Goal: Task Accomplishment & Management: Manage account settings

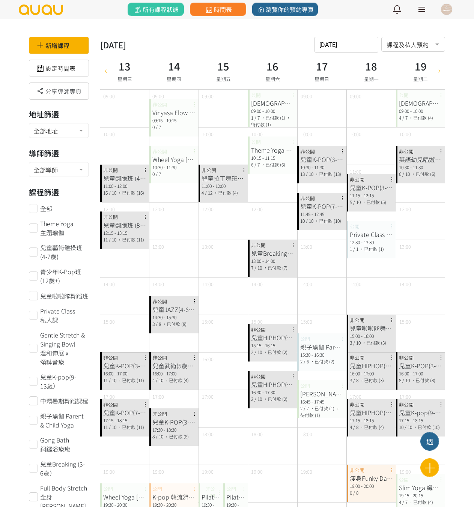
scroll to position [150, 0]
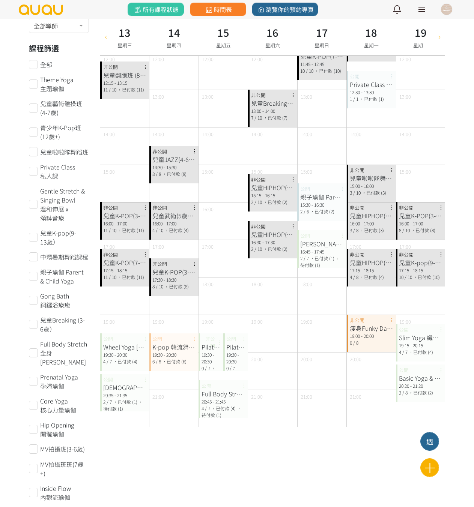
click at [104, 38] on icon at bounding box center [105, 37] width 8 height 6
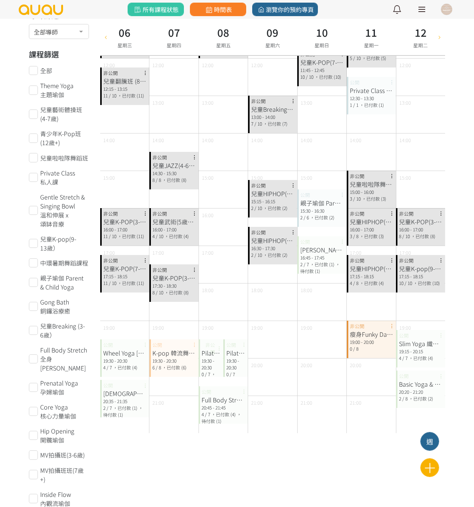
scroll to position [0, 0]
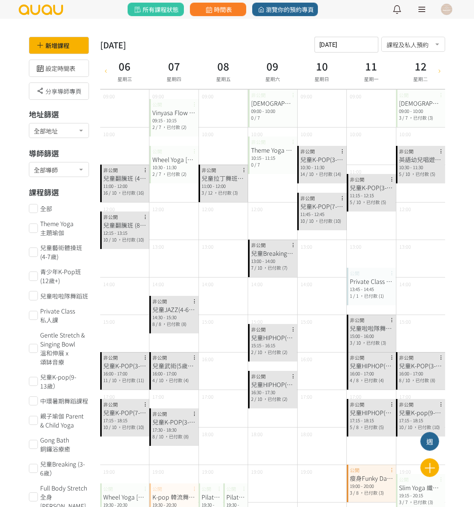
click at [105, 73] on icon at bounding box center [105, 71] width 8 height 6
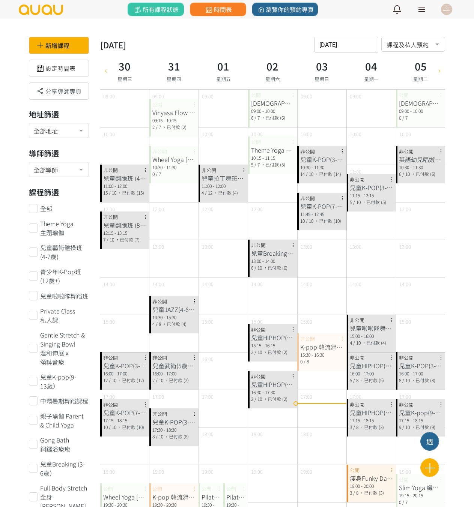
click at [440, 73] on icon at bounding box center [439, 71] width 8 height 6
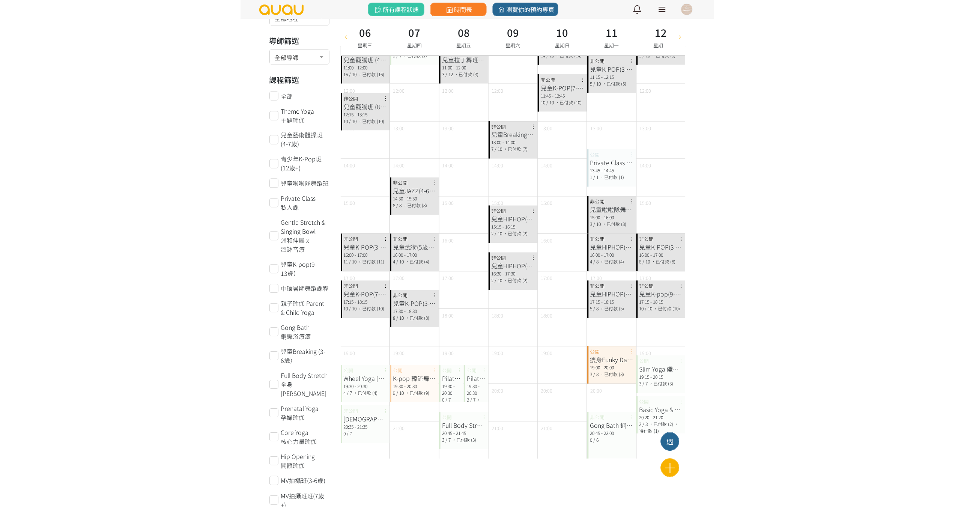
scroll to position [150, 0]
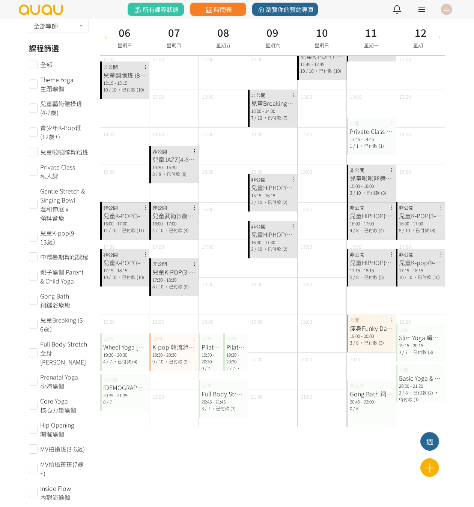
click at [445, 44] on div at bounding box center [439, 37] width 11 height 36
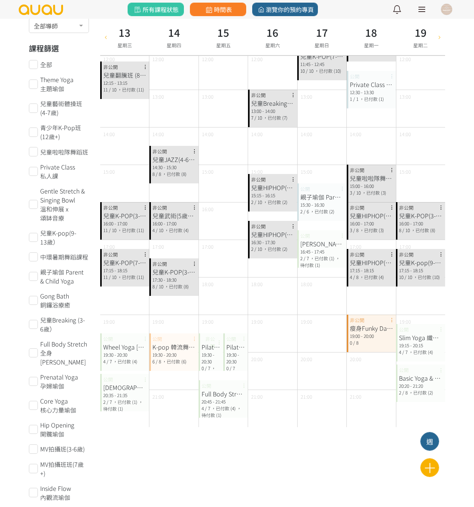
click at [440, 42] on div at bounding box center [439, 37] width 11 height 36
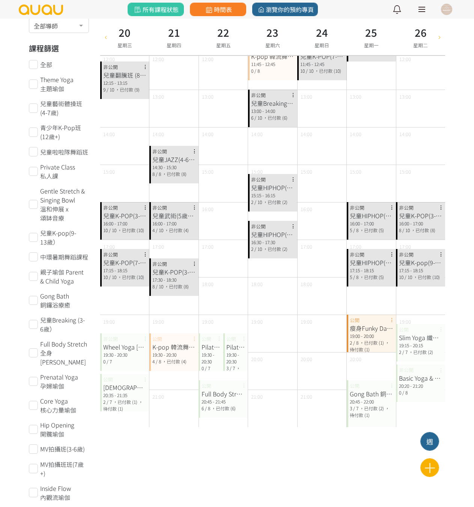
click at [441, 43] on div at bounding box center [439, 37] width 11 height 36
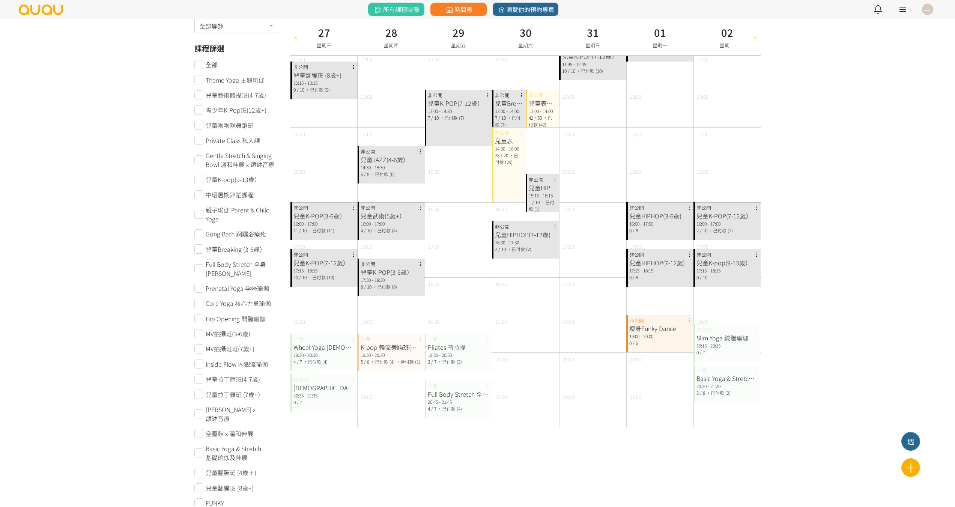
scroll to position [338, 0]
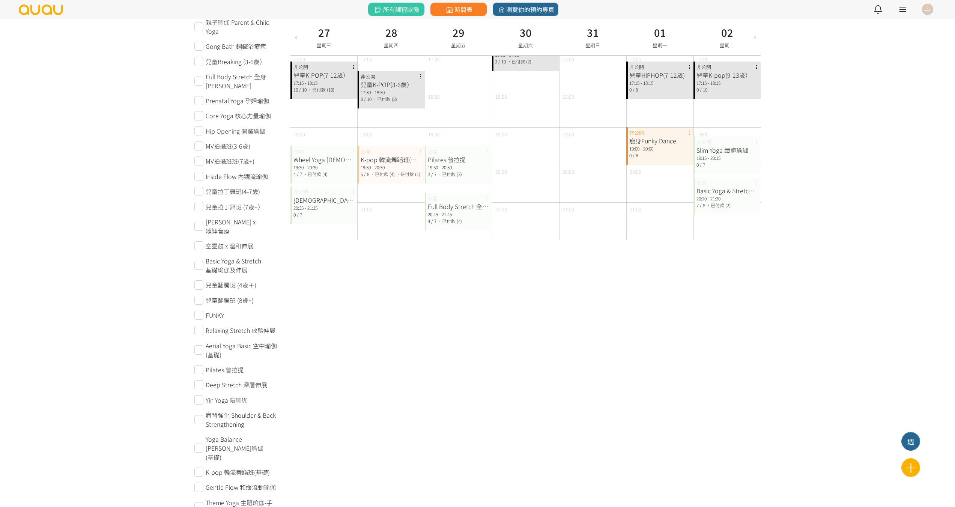
click at [371, 121] on div "18:00" at bounding box center [391, 109] width 67 height 38
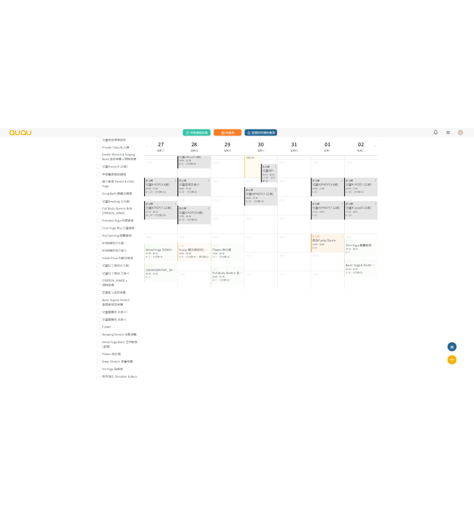
scroll to position [150, 0]
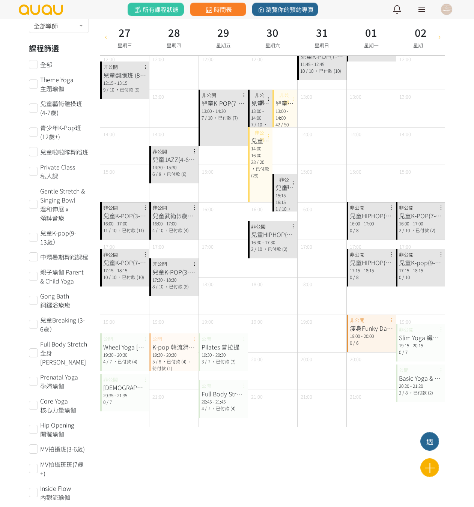
click at [103, 41] on div at bounding box center [105, 37] width 11 height 36
click at [104, 41] on div at bounding box center [105, 37] width 11 height 36
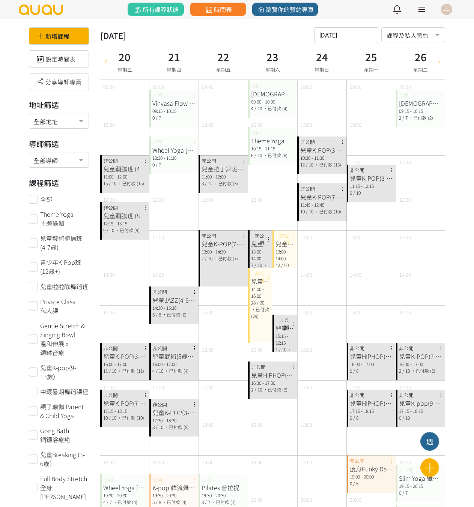
scroll to position [0, 0]
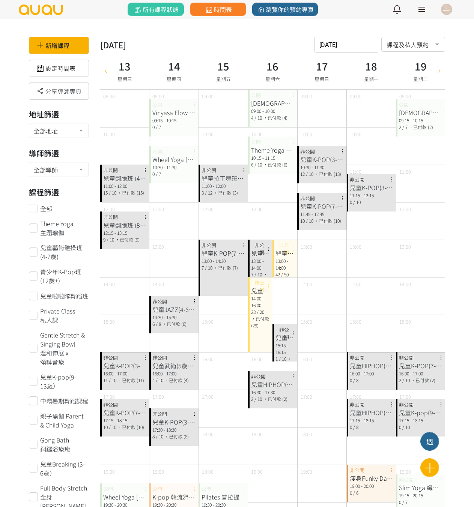
click at [105, 71] on icon at bounding box center [105, 71] width 8 height 6
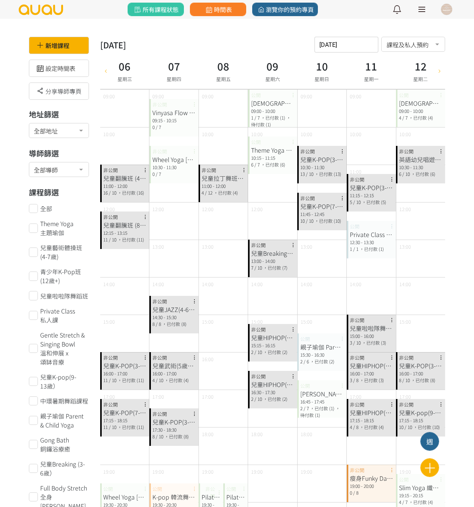
click at [105, 72] on icon at bounding box center [105, 71] width 8 height 6
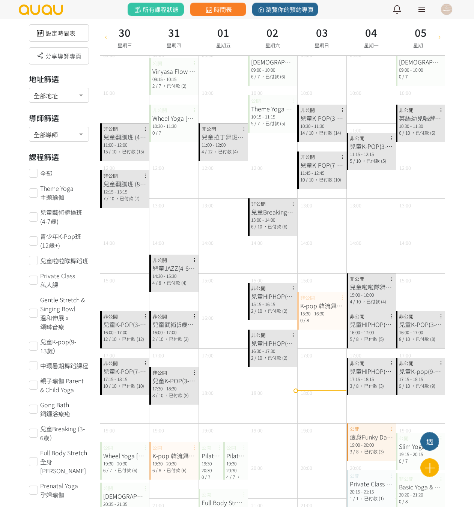
scroll to position [38, 0]
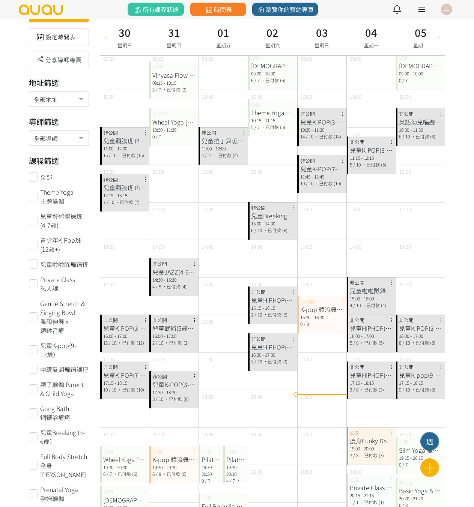
click at [440, 40] on div at bounding box center [439, 37] width 11 height 36
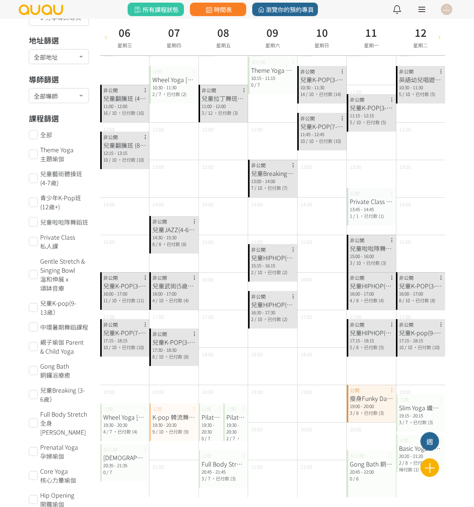
scroll to position [113, 0]
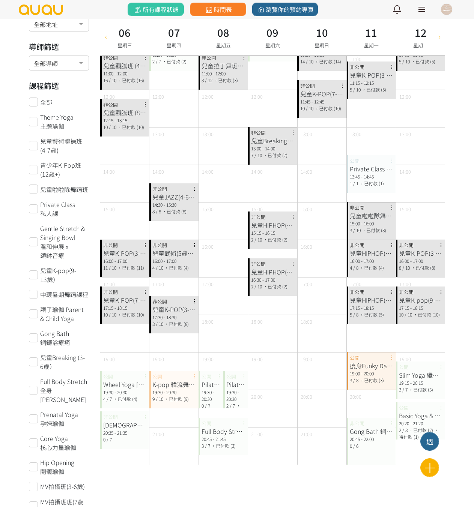
click at [439, 41] on div at bounding box center [439, 37] width 11 height 36
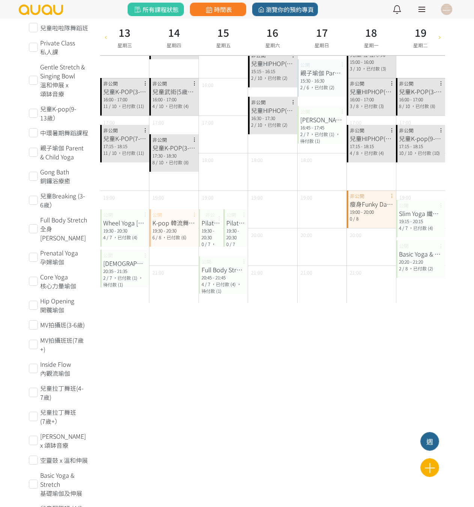
scroll to position [300, 0]
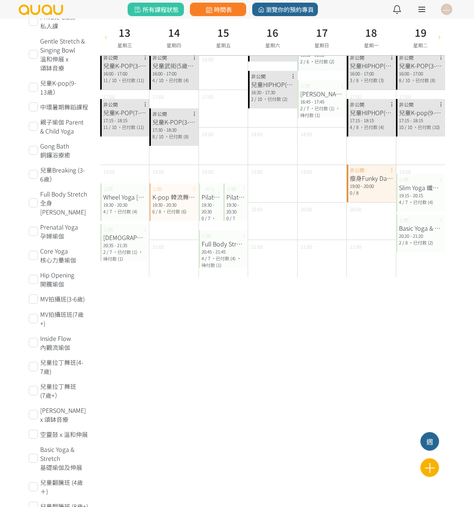
click at [440, 41] on div at bounding box center [439, 37] width 11 height 36
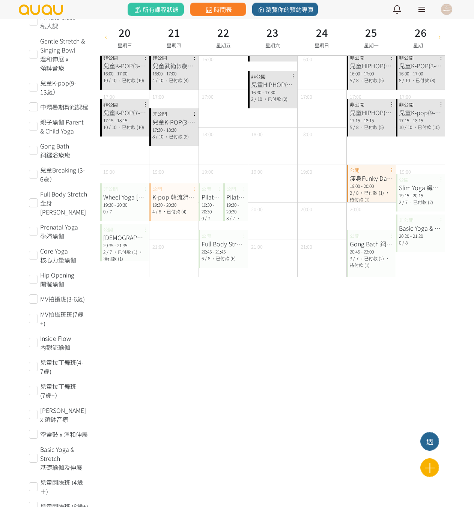
click at [439, 39] on icon at bounding box center [439, 37] width 8 height 6
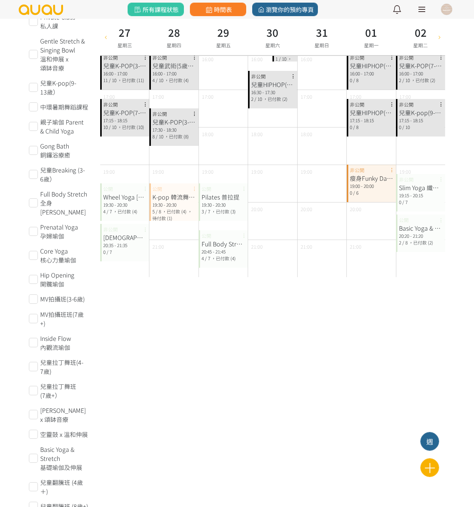
click at [107, 37] on icon at bounding box center [105, 37] width 8 height 6
drag, startPoint x: 107, startPoint y: 37, endPoint x: 123, endPoint y: 46, distance: 19.1
click at [108, 36] on icon at bounding box center [105, 37] width 8 height 6
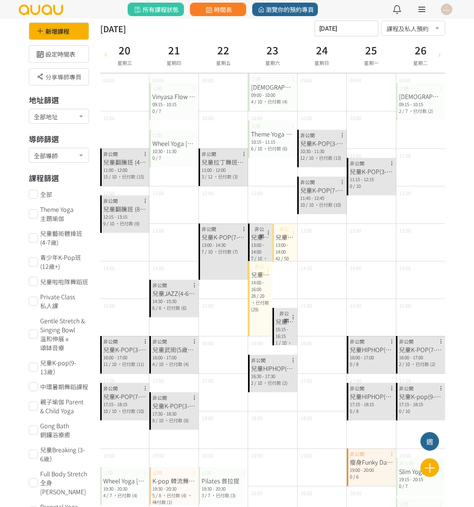
scroll to position [0, 0]
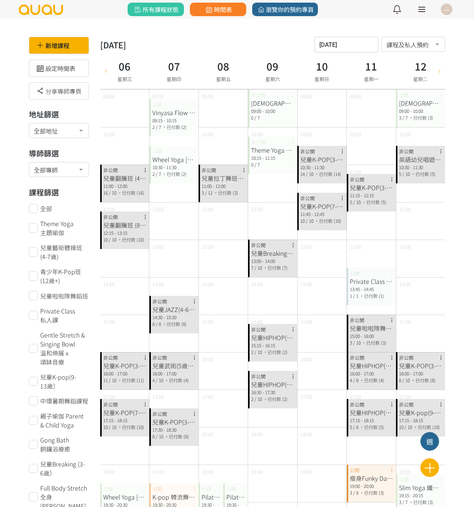
click at [106, 76] on div at bounding box center [105, 71] width 11 height 36
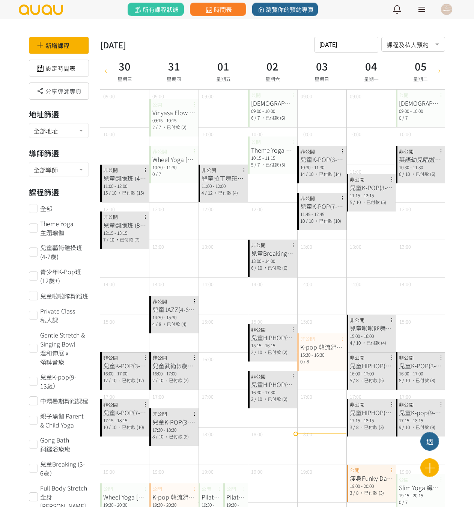
click at [440, 74] on div at bounding box center [439, 71] width 11 height 36
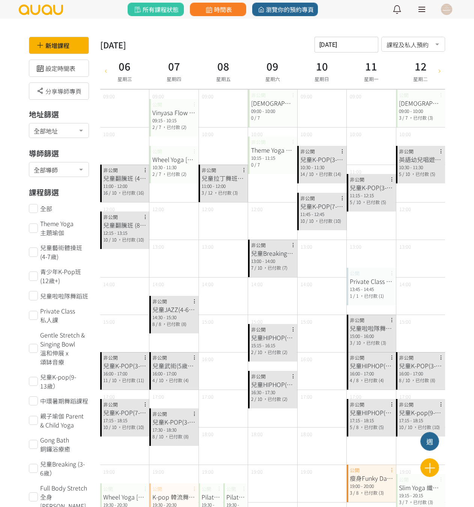
click at [443, 75] on div at bounding box center [439, 71] width 11 height 36
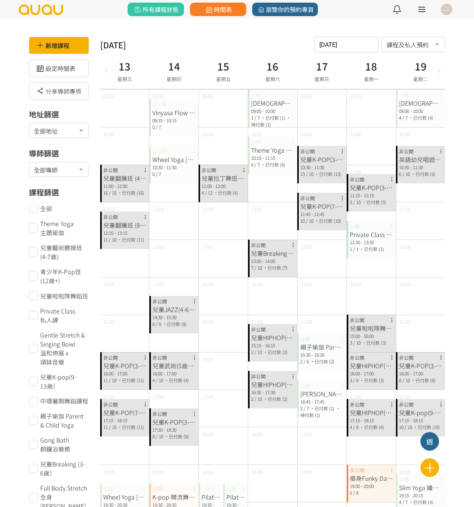
click at [440, 77] on div at bounding box center [439, 71] width 11 height 36
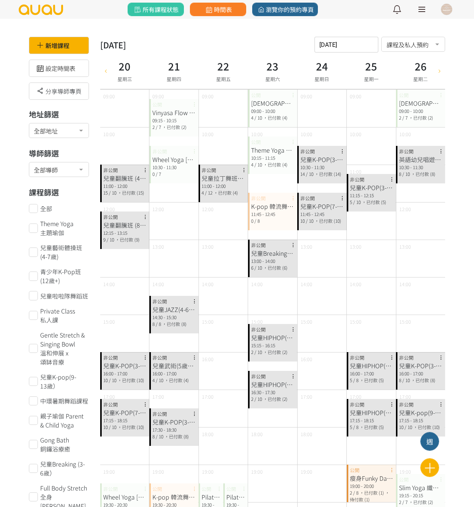
click at [436, 72] on icon at bounding box center [439, 71] width 8 height 6
type input "2025-08-27"
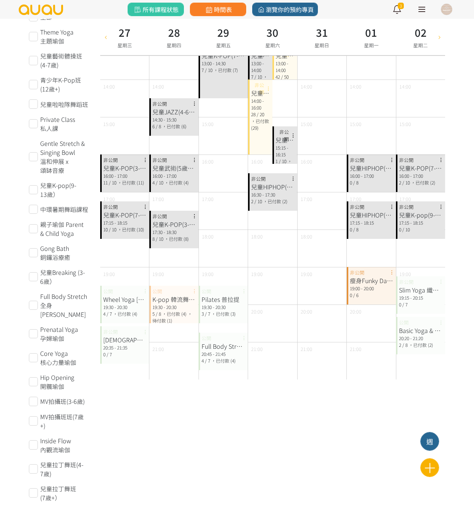
scroll to position [263, 0]
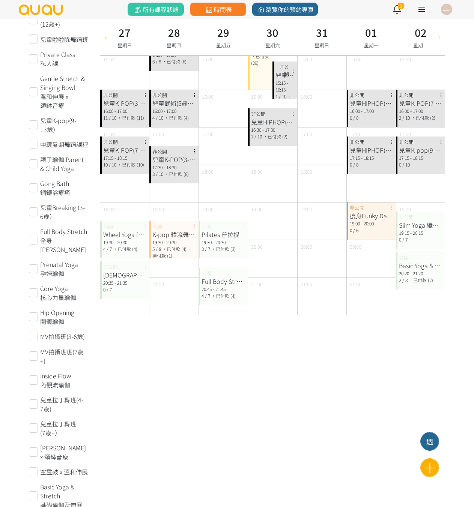
drag, startPoint x: 118, startPoint y: 253, endPoint x: 123, endPoint y: 256, distance: 5.9
click at [118, 253] on div "Wheel Yoga 輪瑜伽 19:30 - 20:30 4 / 7 ，已付款 (4) 公開" at bounding box center [124, 240] width 49 height 38
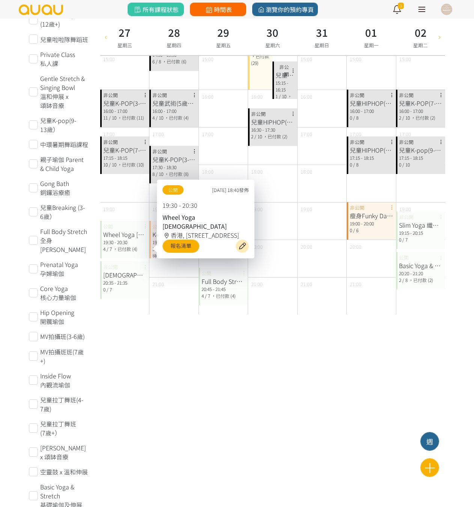
click at [231, 6] on span "時間表" at bounding box center [217, 9] width 27 height 9
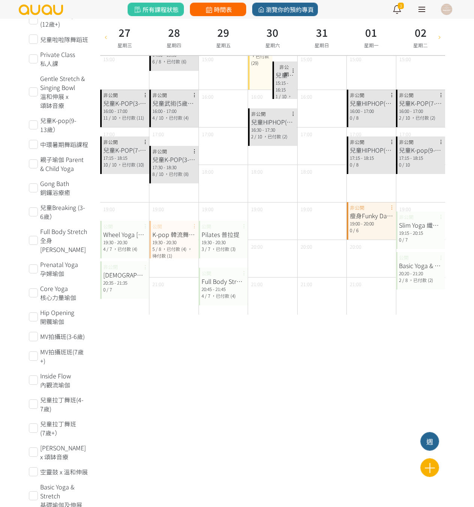
click at [231, 6] on span "時間表" at bounding box center [217, 9] width 27 height 9
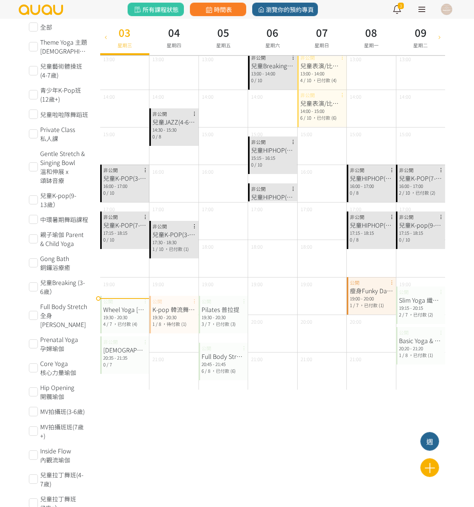
scroll to position [188, 0]
click at [112, 321] on div "4 / 7 ，已付款 (4)" at bounding box center [124, 324] width 43 height 7
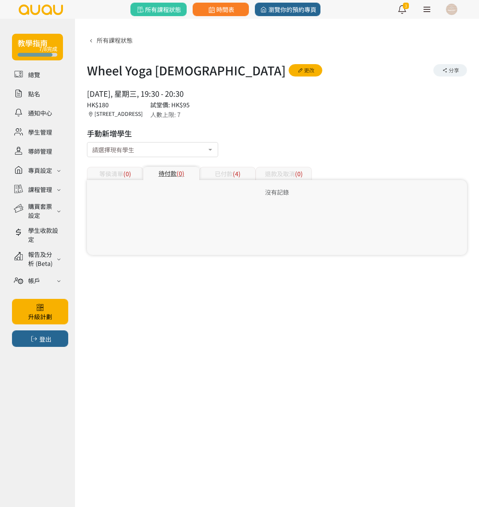
click at [221, 175] on div "已付款 (4)" at bounding box center [228, 173] width 56 height 13
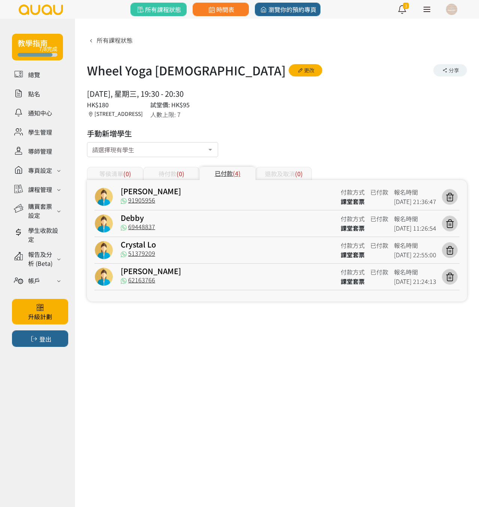
drag, startPoint x: 185, startPoint y: 445, endPoint x: 221, endPoint y: 440, distance: 36.8
click at [185, 445] on div "教學指南 7/8完成 總覽 點名 通知中心 學生管理 導師管理 專頁設定 外觀與主題 基本資料 資格和認證 課程管理 課程 課程設定 課程組合 (Beta) …" at bounding box center [239, 253] width 479 height 507
